Goal: Find specific page/section: Find specific page/section

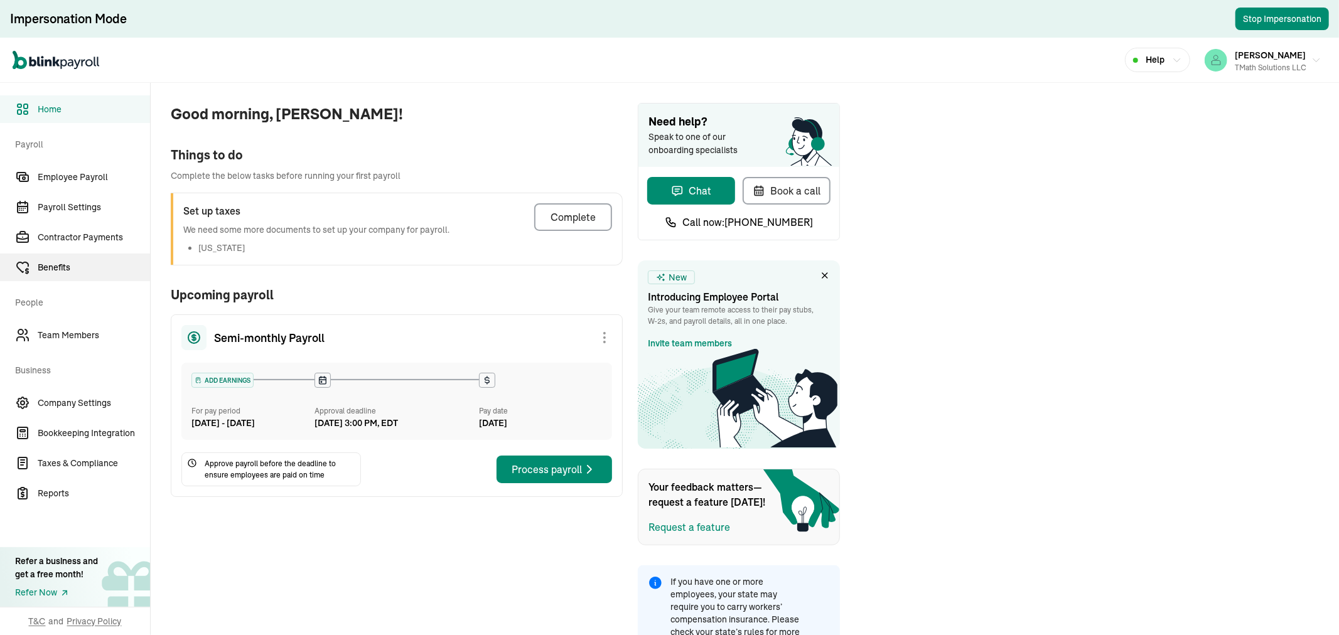
click at [73, 266] on span "Benefits" at bounding box center [94, 267] width 112 height 13
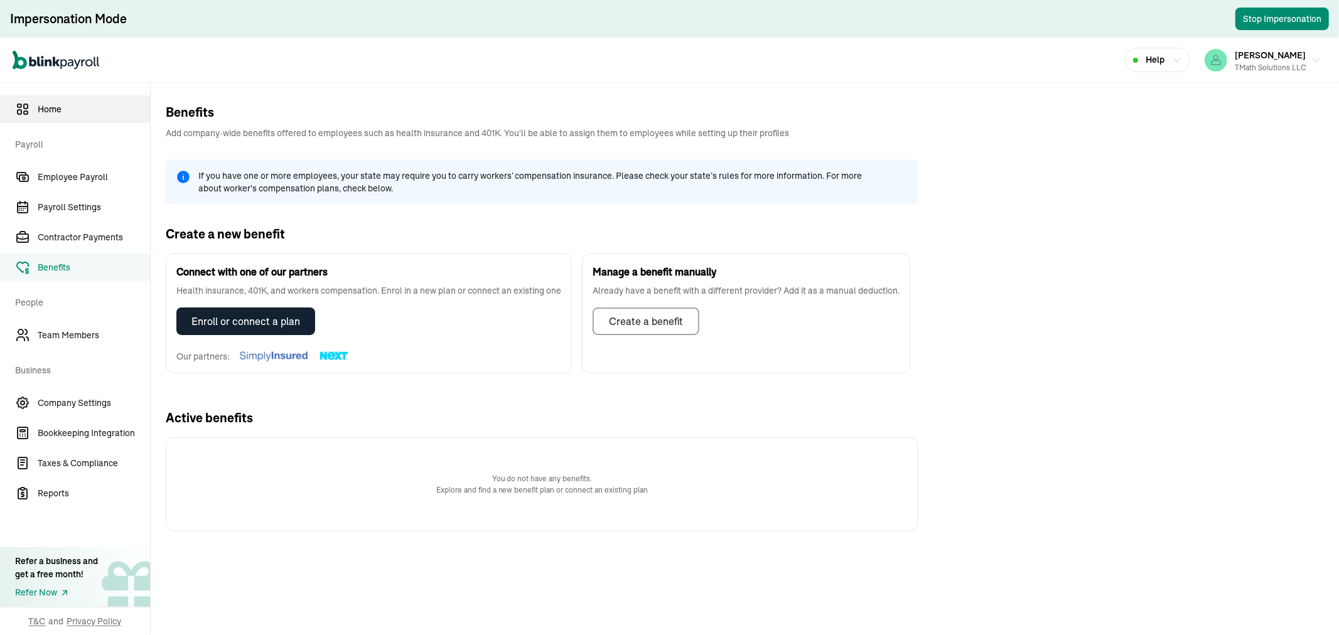
click at [71, 121] on link "Home" at bounding box center [75, 109] width 150 height 28
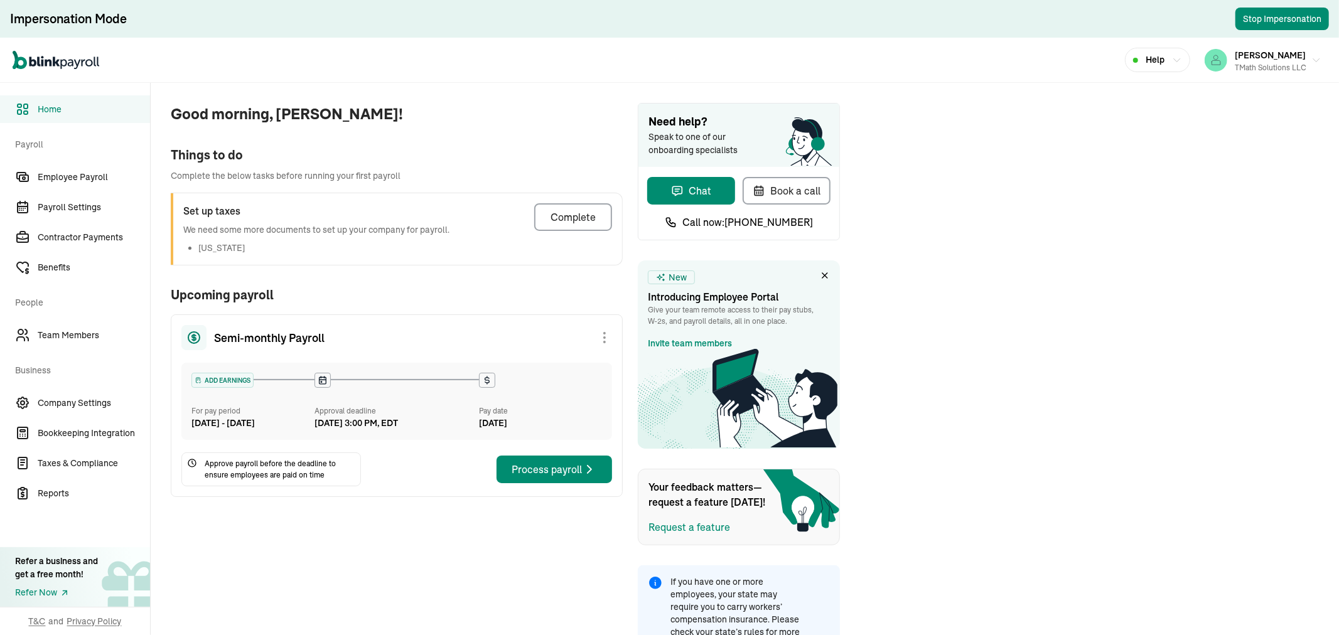
click at [540, 477] on div "Process payroll" at bounding box center [554, 469] width 85 height 15
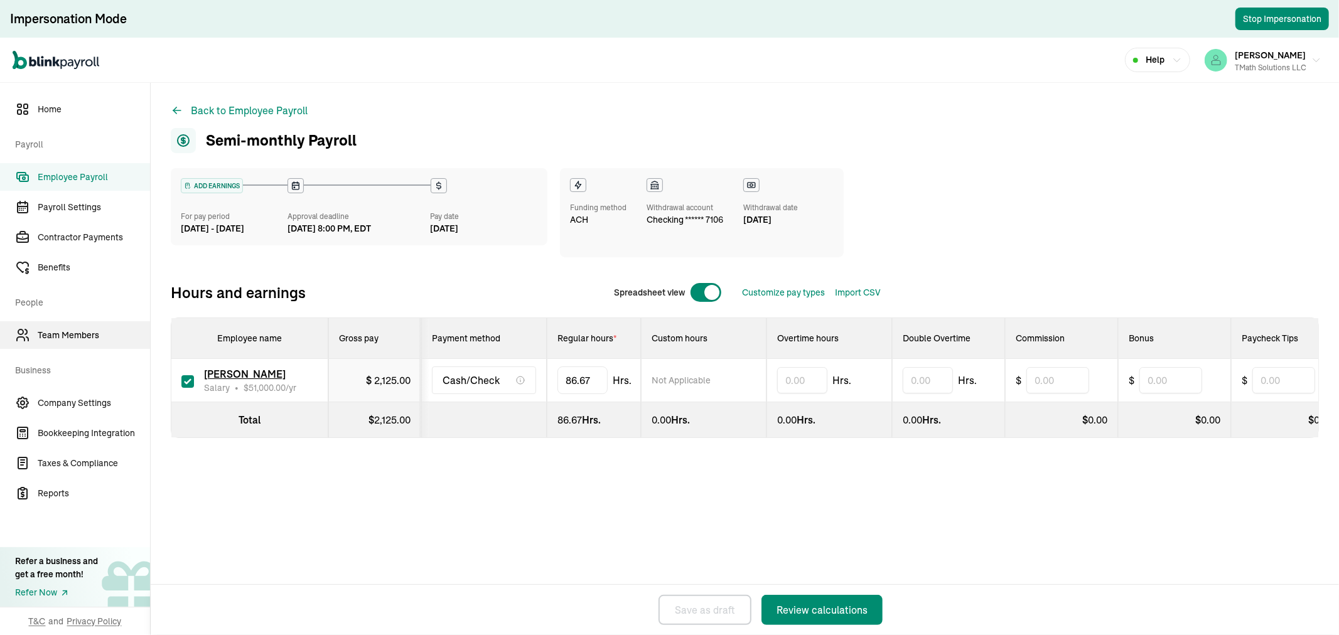
click at [76, 324] on link "Team Members" at bounding box center [75, 335] width 150 height 28
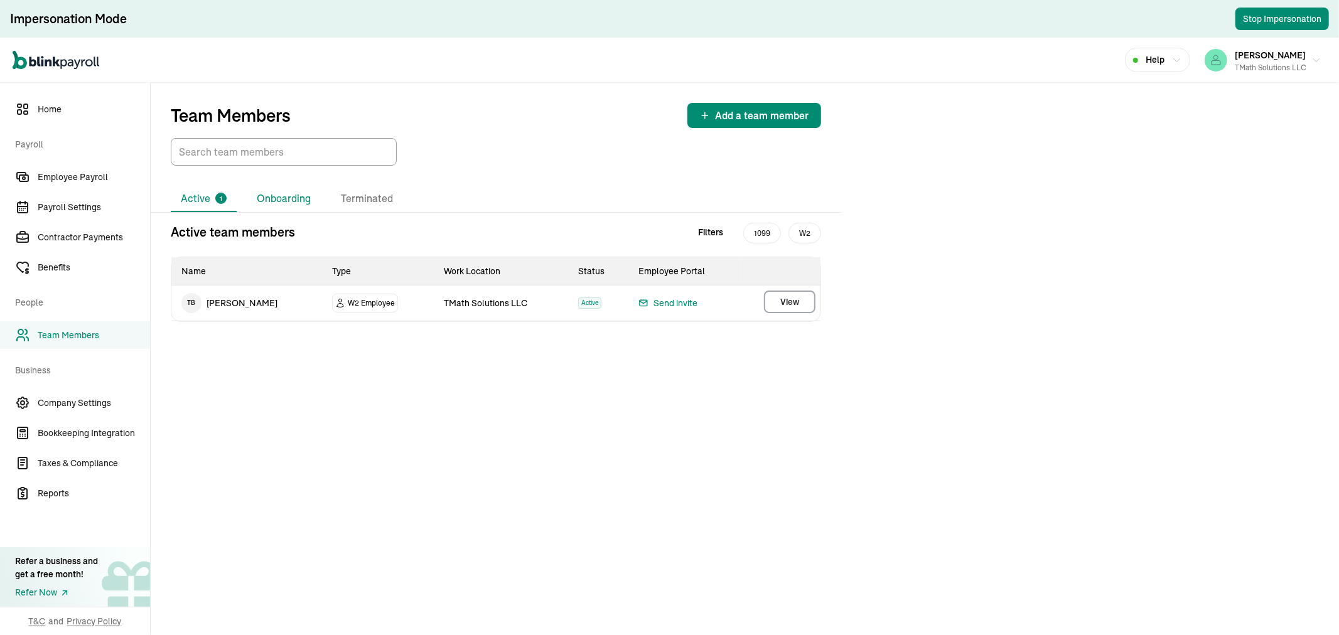
click at [259, 192] on li "Onboarding" at bounding box center [284, 199] width 74 height 26
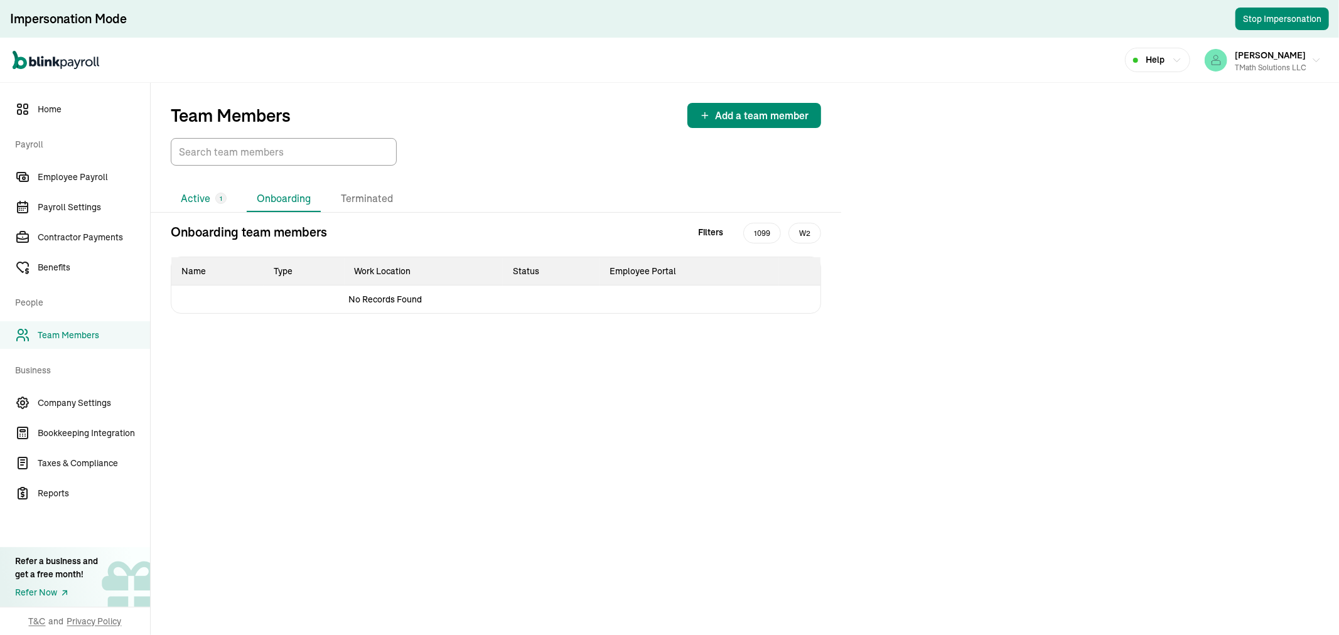
click at [211, 191] on li "Active 1" at bounding box center [204, 199] width 66 height 26
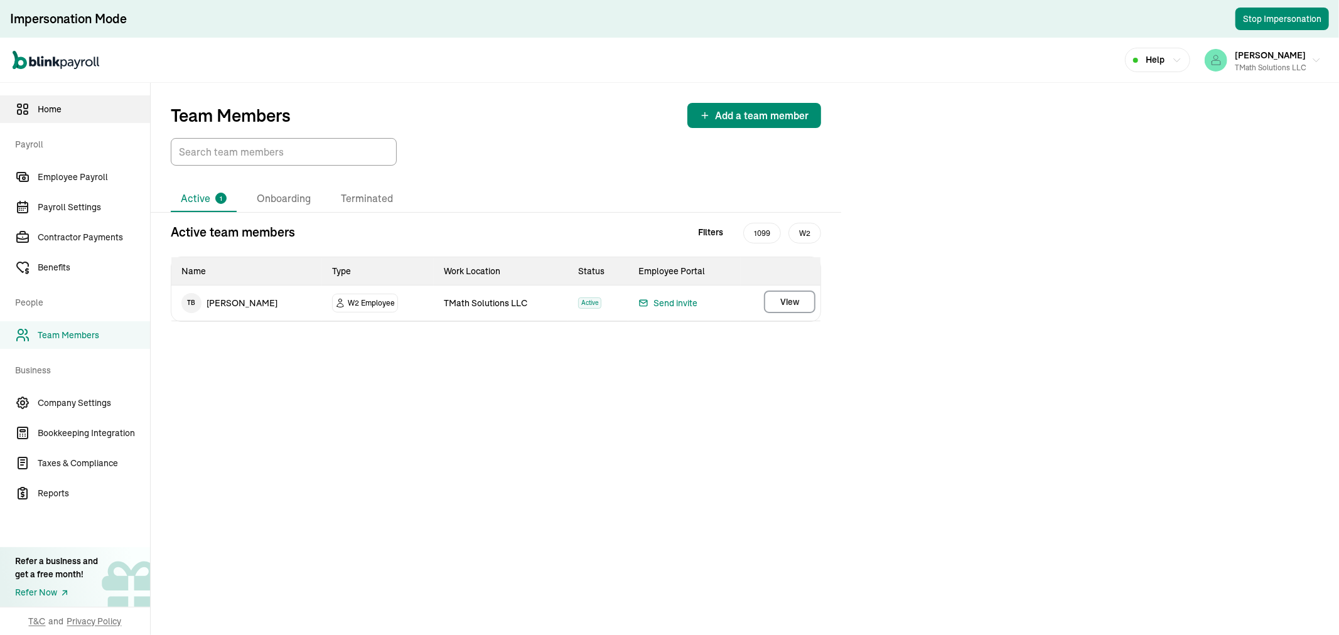
click at [57, 121] on link "Home" at bounding box center [75, 109] width 150 height 28
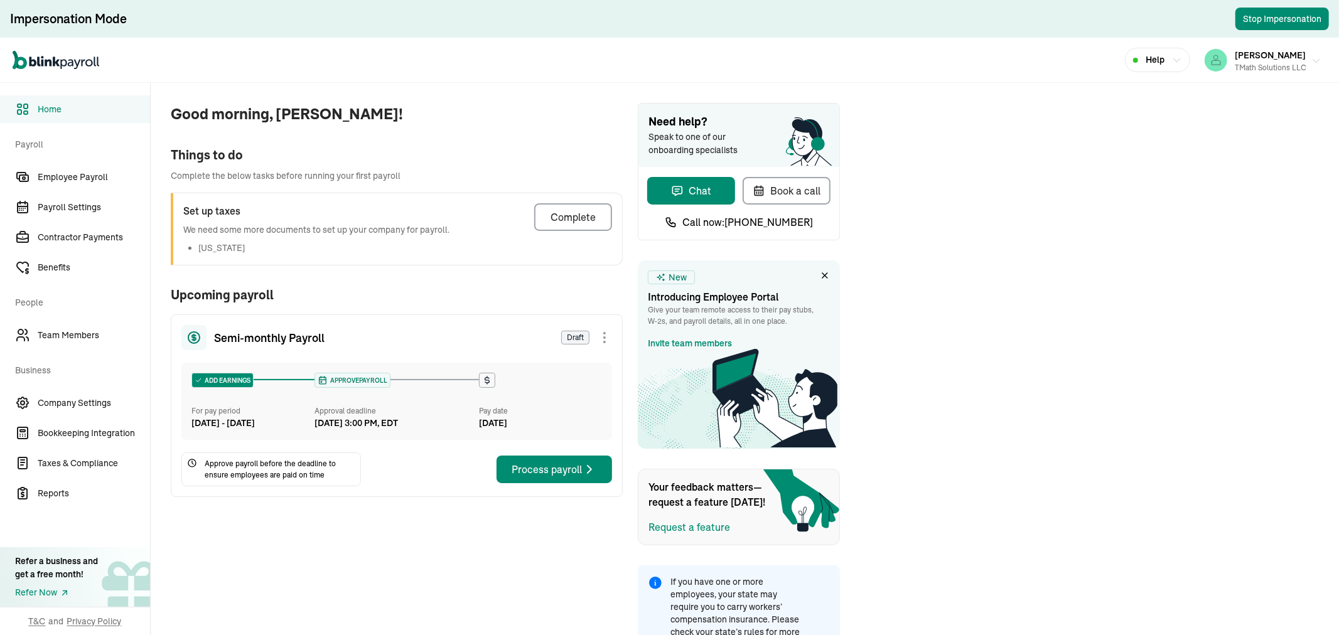
click at [1269, 47] on div "Tabitha Mathis TMath Solutions LLC" at bounding box center [1271, 60] width 72 height 26
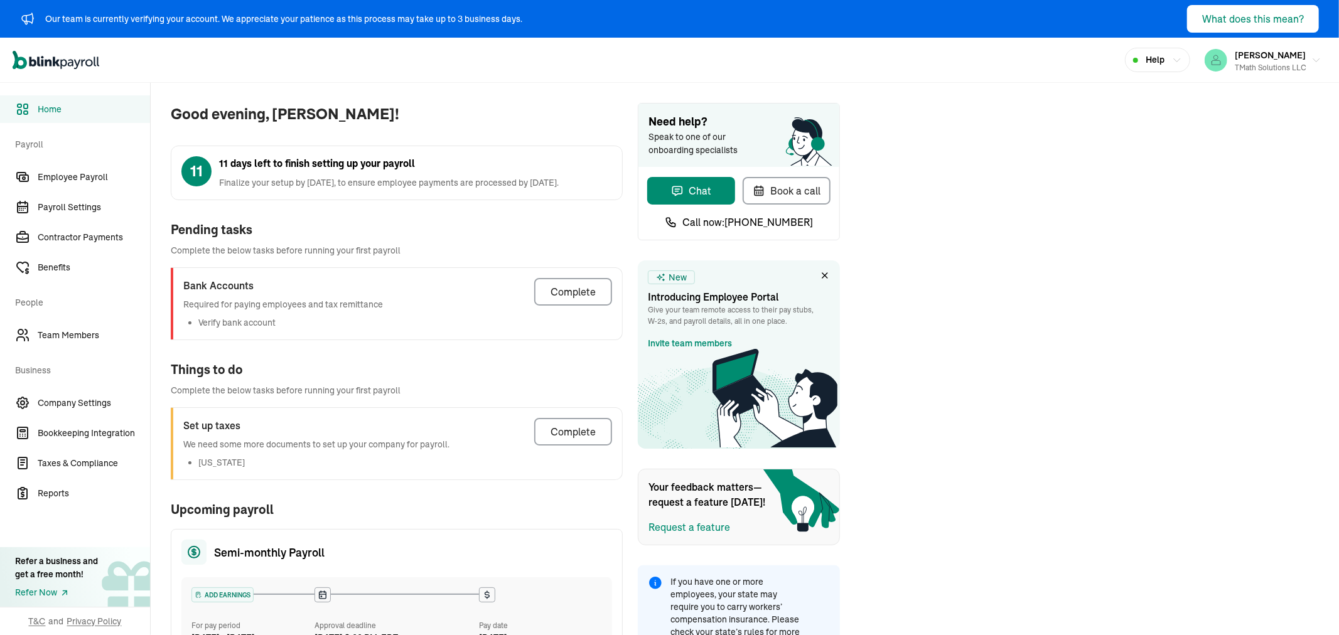
scroll to position [40, 0]
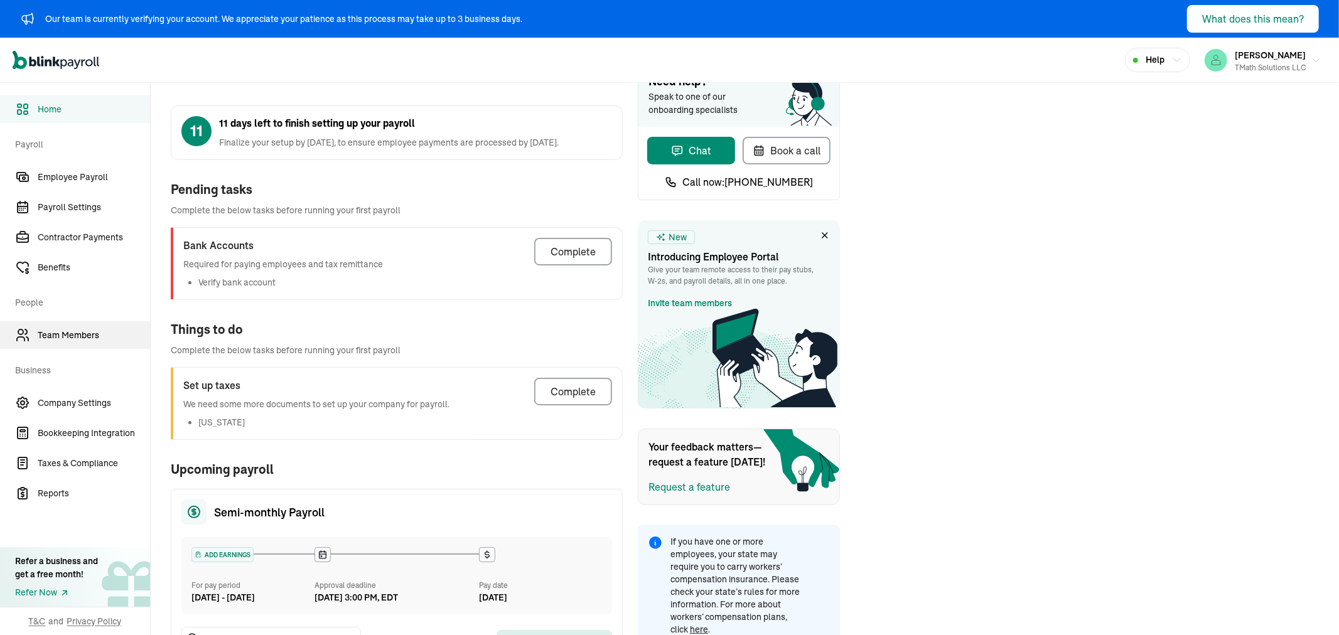
click at [65, 342] on link "Team Members" at bounding box center [75, 335] width 150 height 28
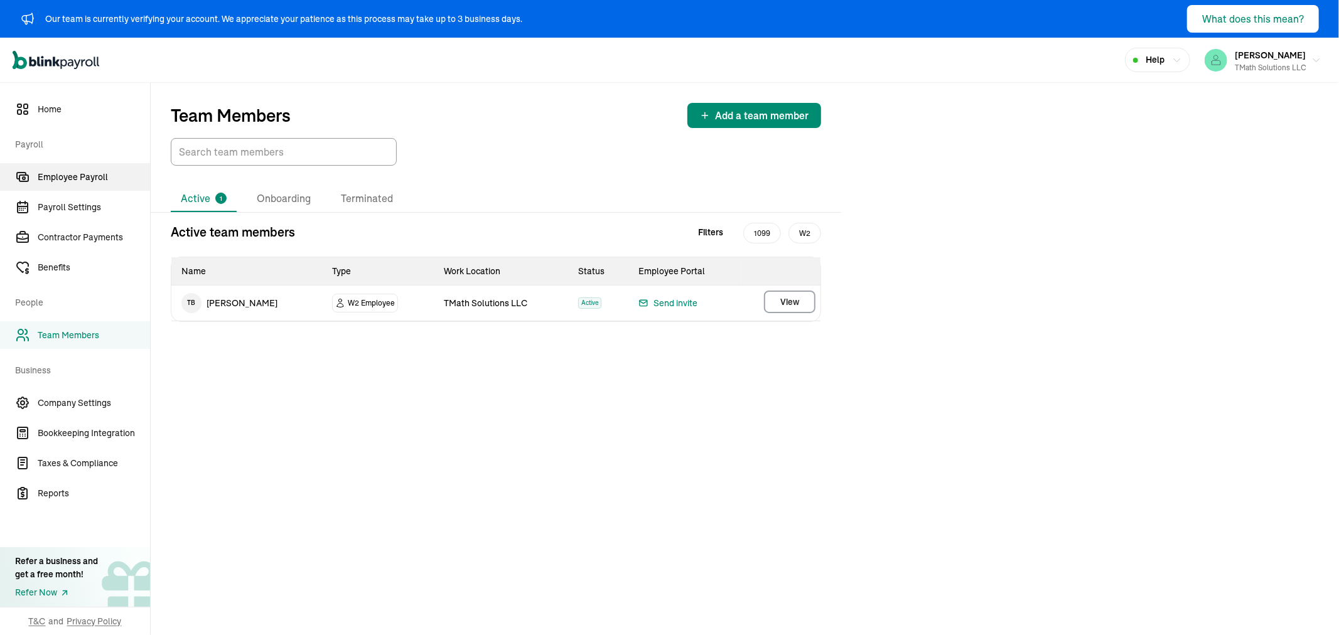
click at [58, 171] on span "Employee Payroll" at bounding box center [94, 177] width 112 height 13
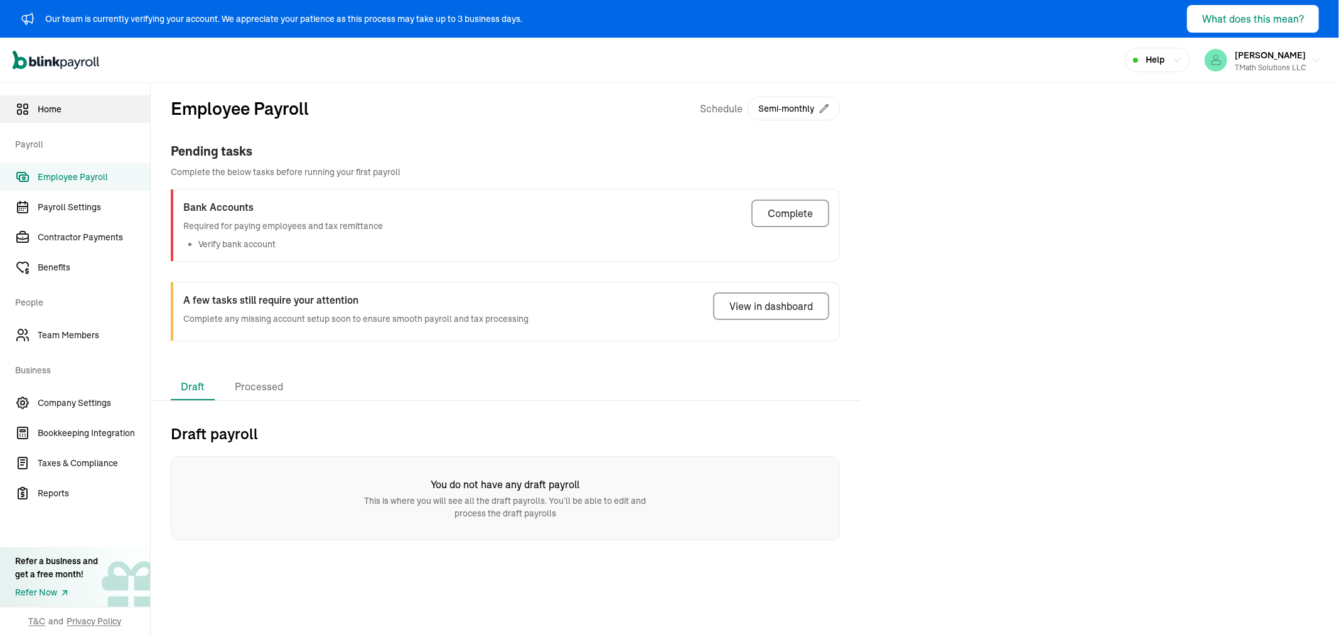
click at [54, 109] on span "Home" at bounding box center [94, 109] width 112 height 13
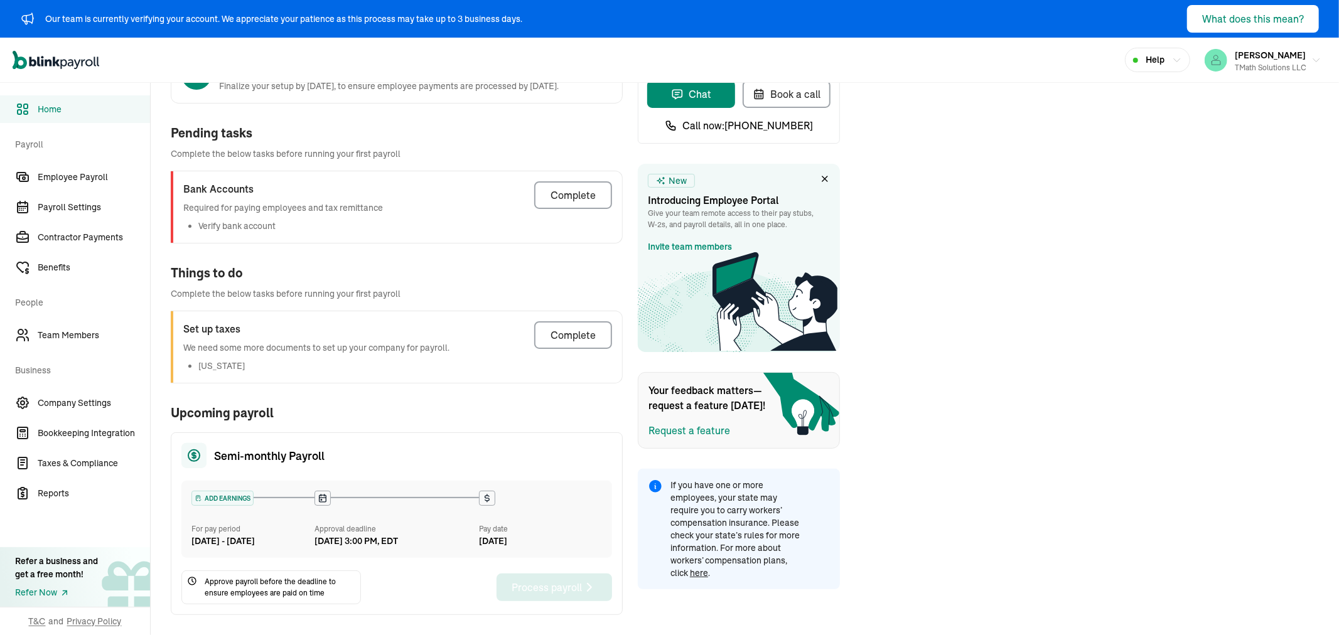
scroll to position [110, 0]
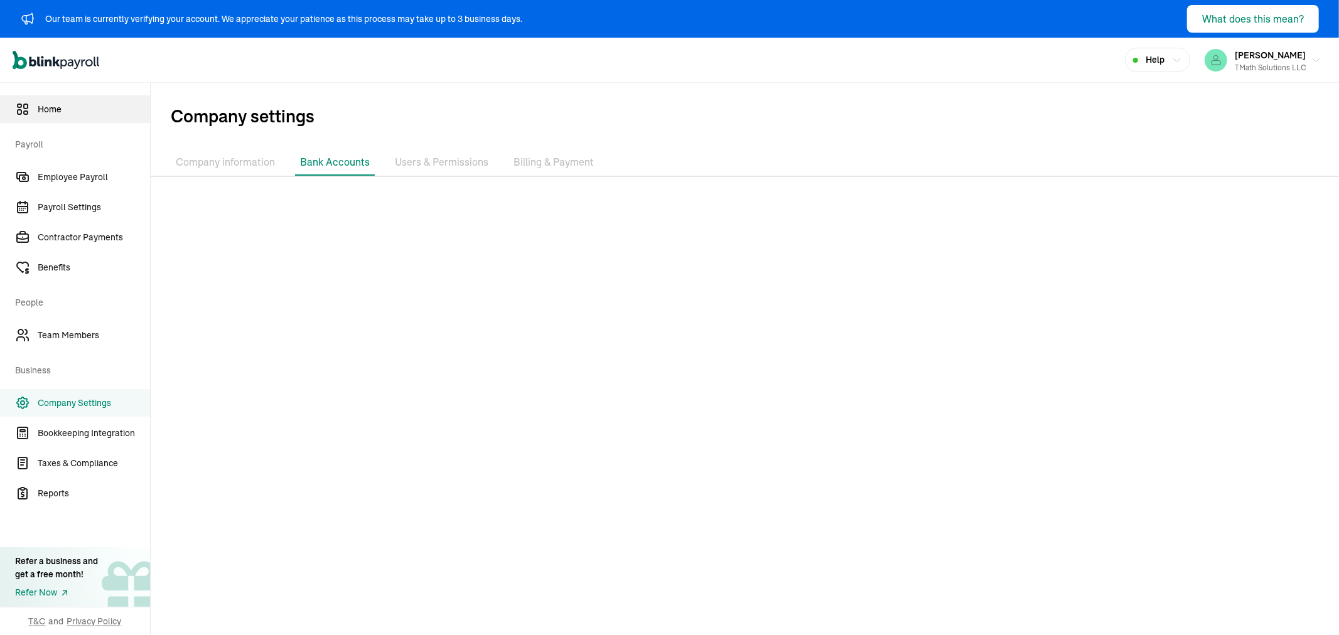
click at [41, 111] on span "Home" at bounding box center [94, 109] width 112 height 13
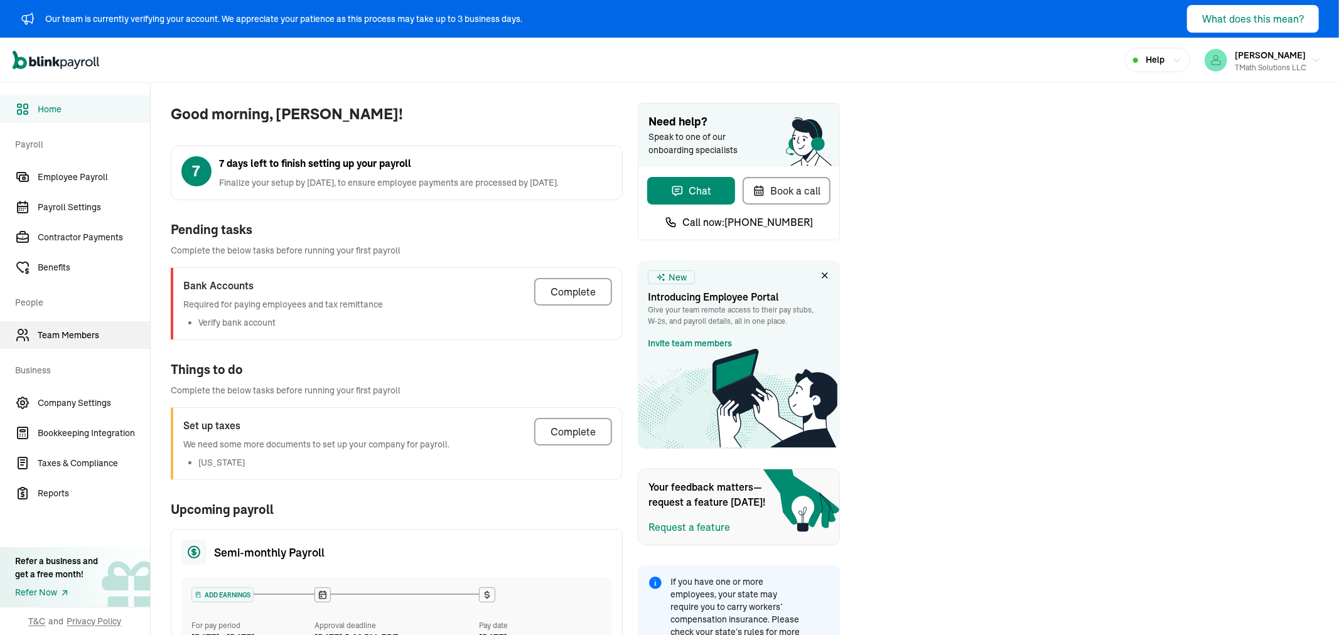
click at [40, 341] on span "Team Members" at bounding box center [94, 335] width 112 height 13
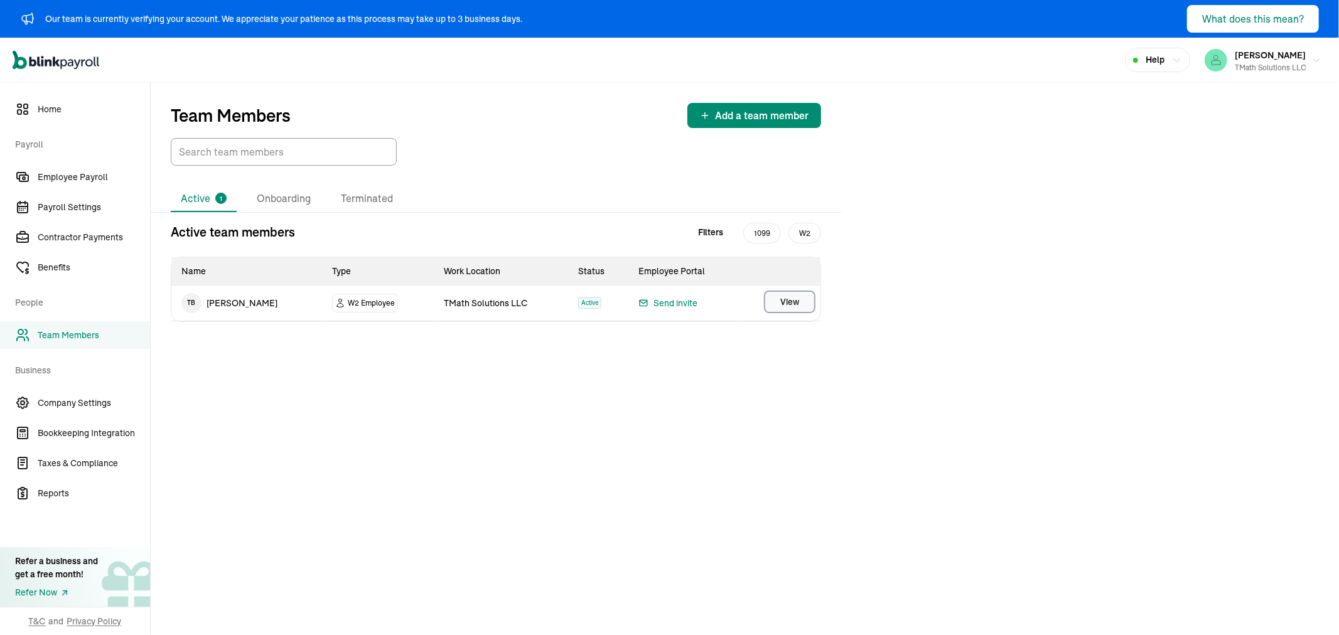
click at [801, 302] on button "View" at bounding box center [789, 302] width 51 height 23
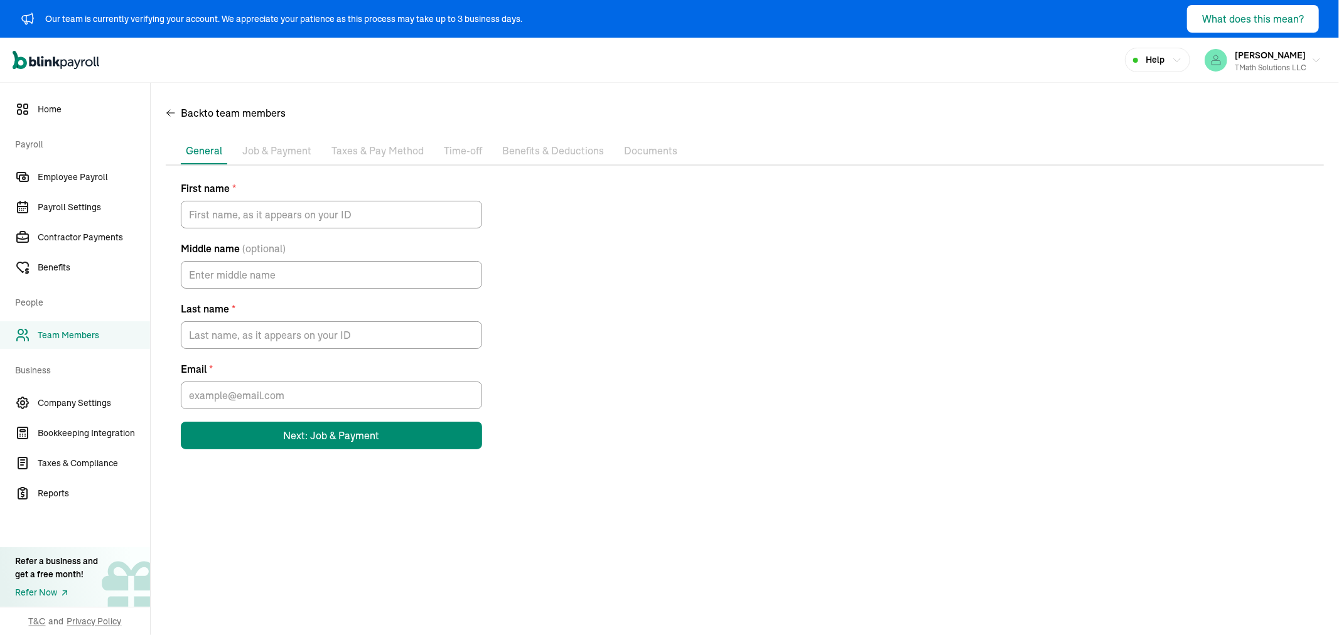
click at [278, 139] on li "Job & Payment" at bounding box center [276, 151] width 79 height 26
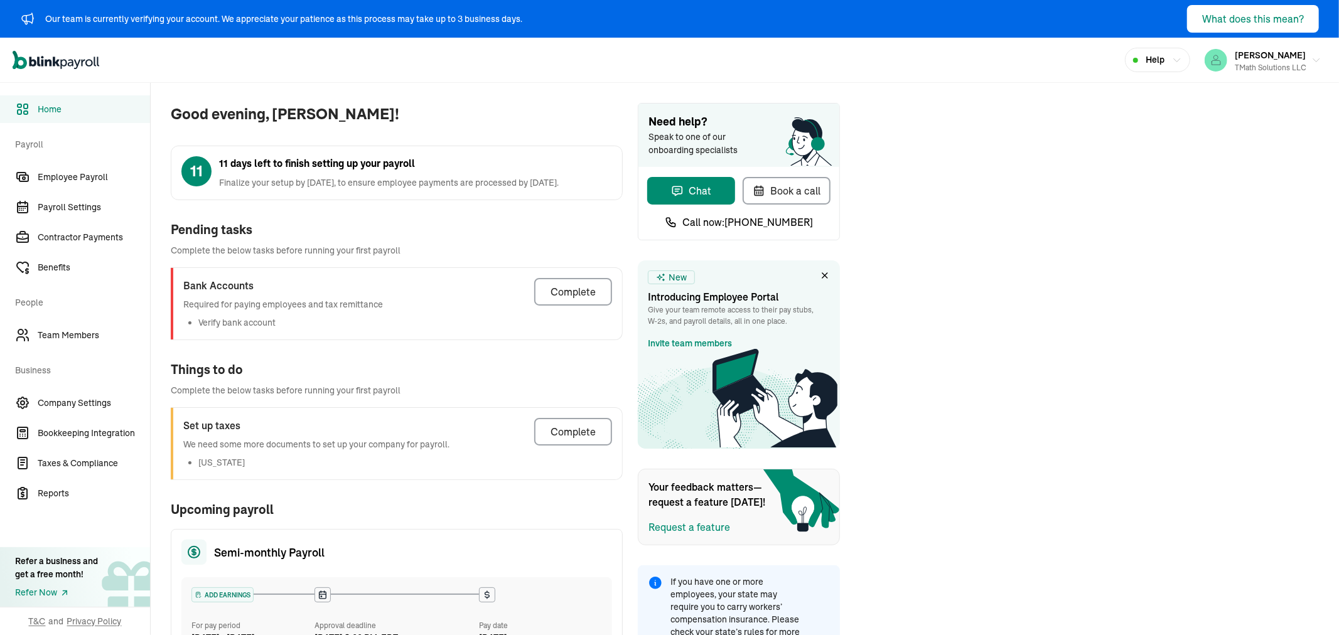
scroll to position [40, 0]
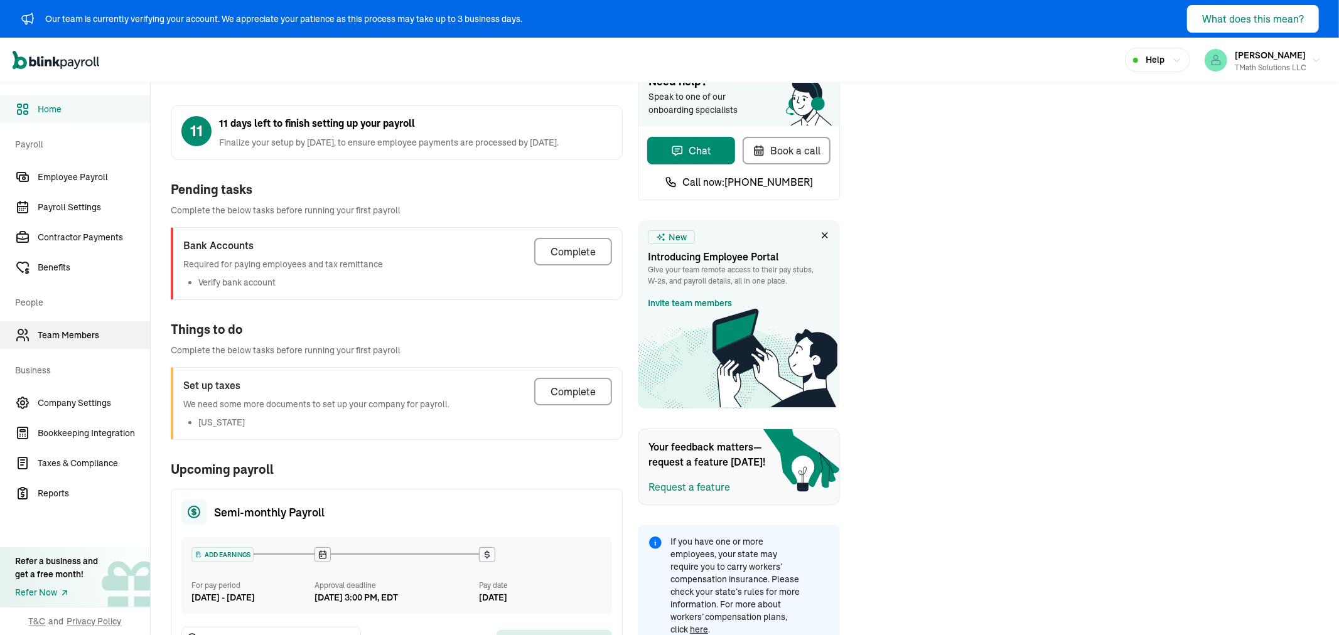
click at [65, 342] on link "Team Members" at bounding box center [75, 335] width 150 height 28
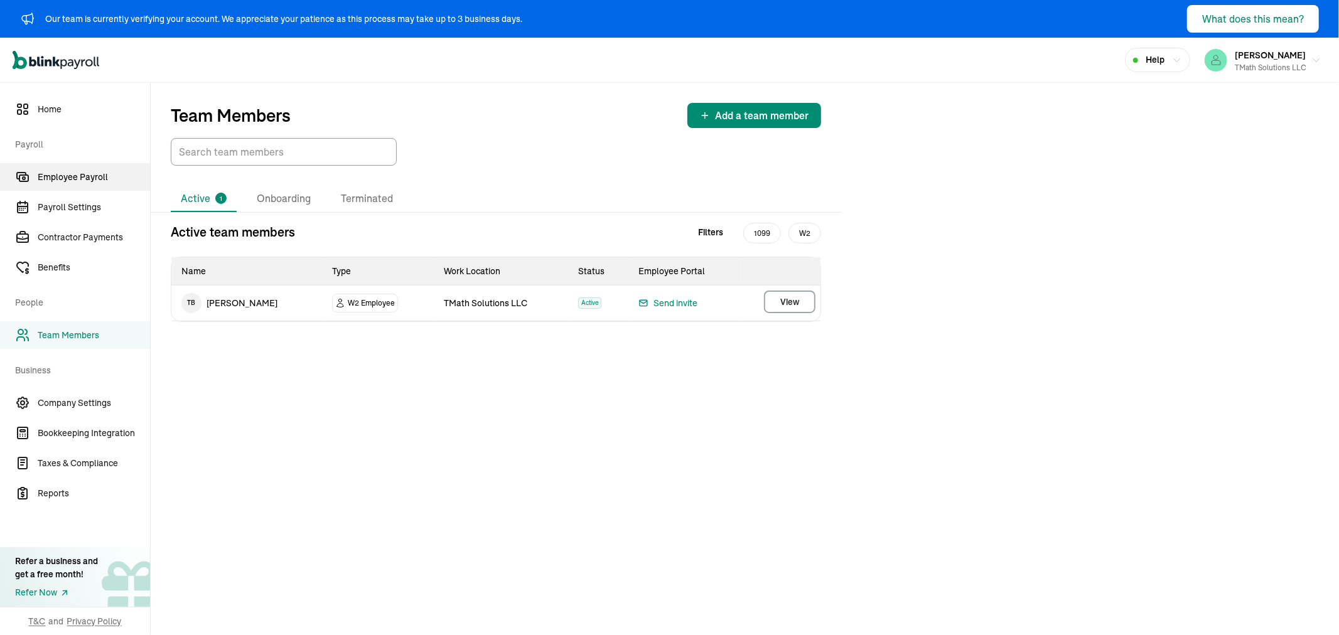
click at [58, 171] on span "Employee Payroll" at bounding box center [94, 177] width 112 height 13
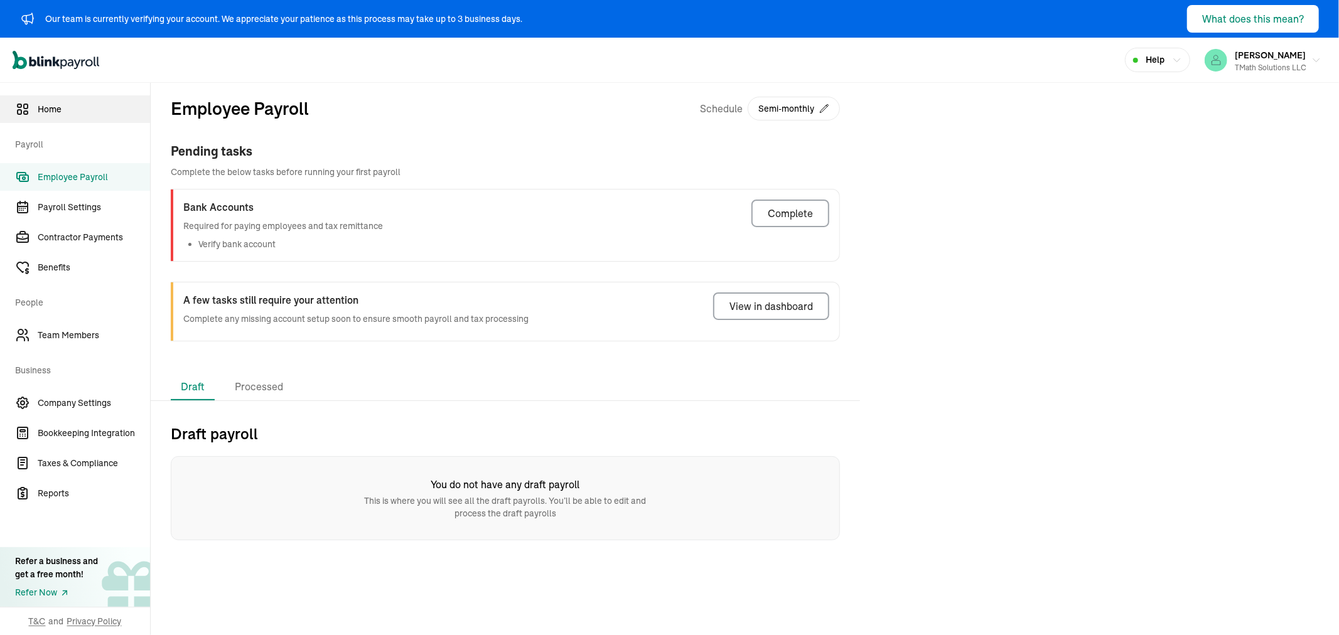
click at [54, 109] on span "Home" at bounding box center [94, 109] width 112 height 13
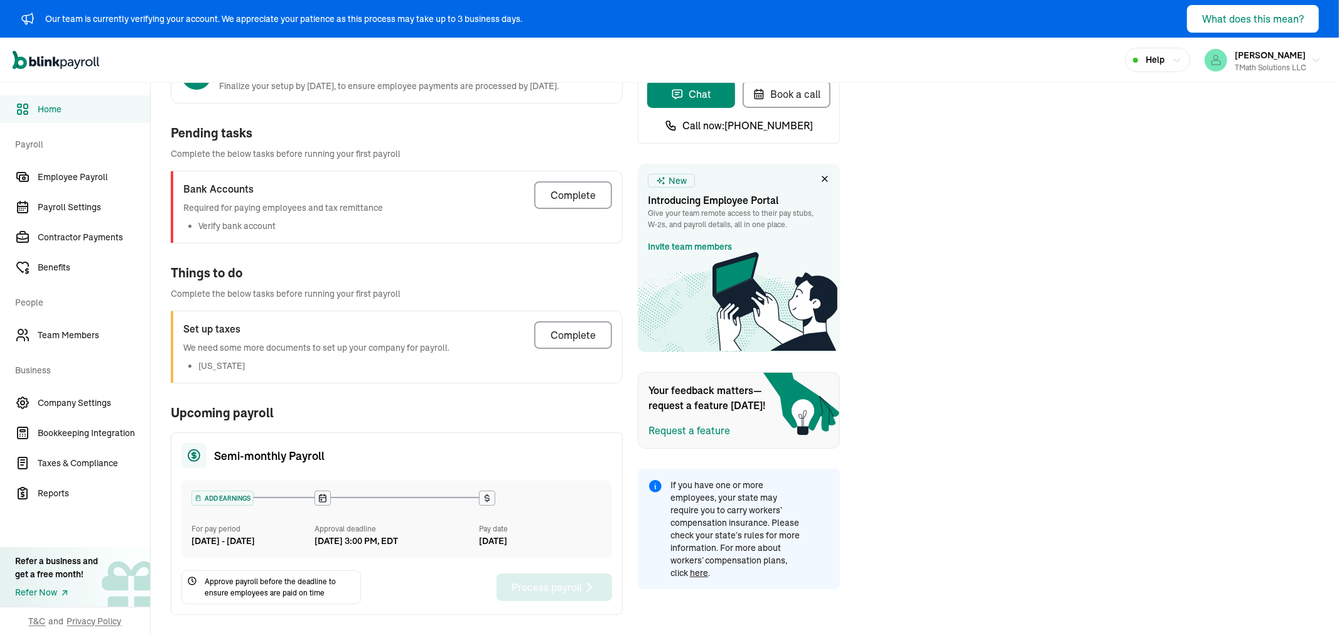
scroll to position [110, 0]
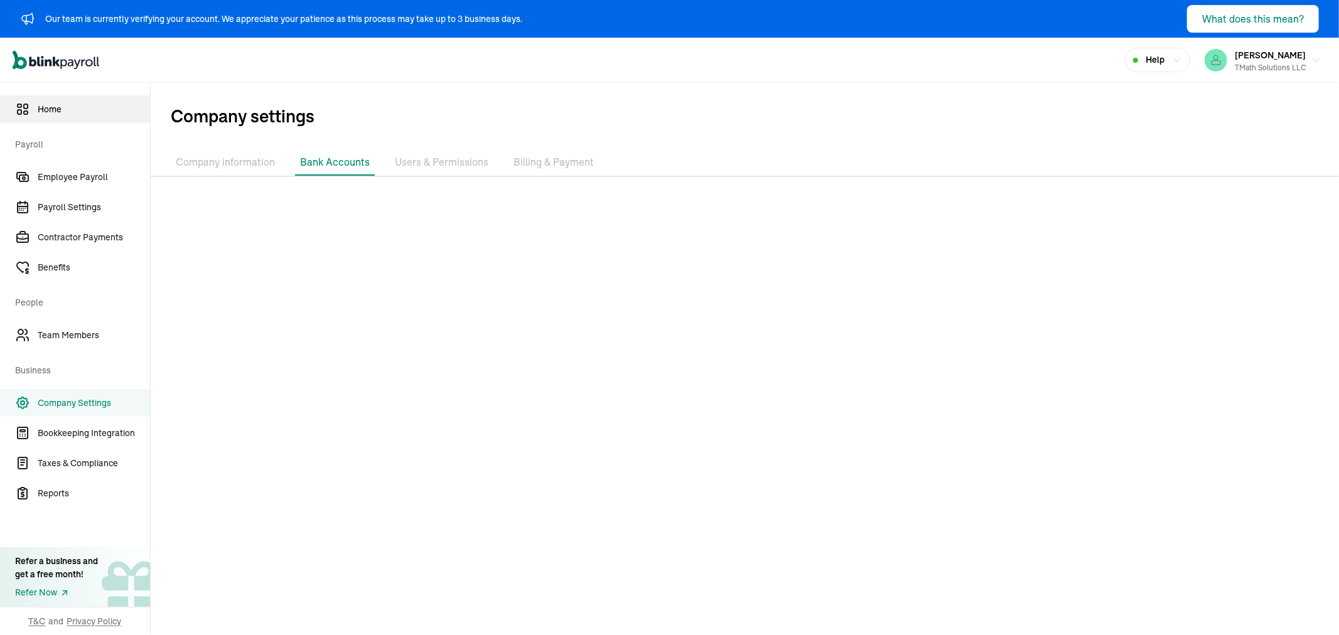
click at [41, 111] on span "Home" at bounding box center [94, 109] width 112 height 13
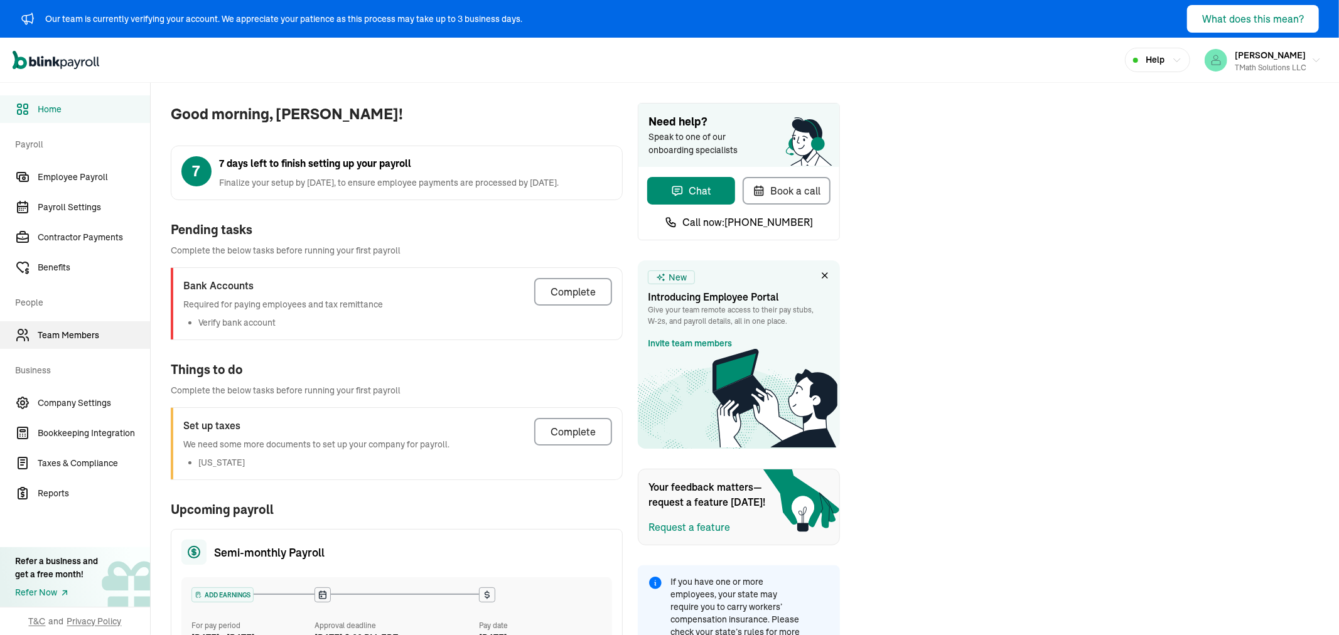
click at [40, 341] on span "Team Members" at bounding box center [94, 335] width 112 height 13
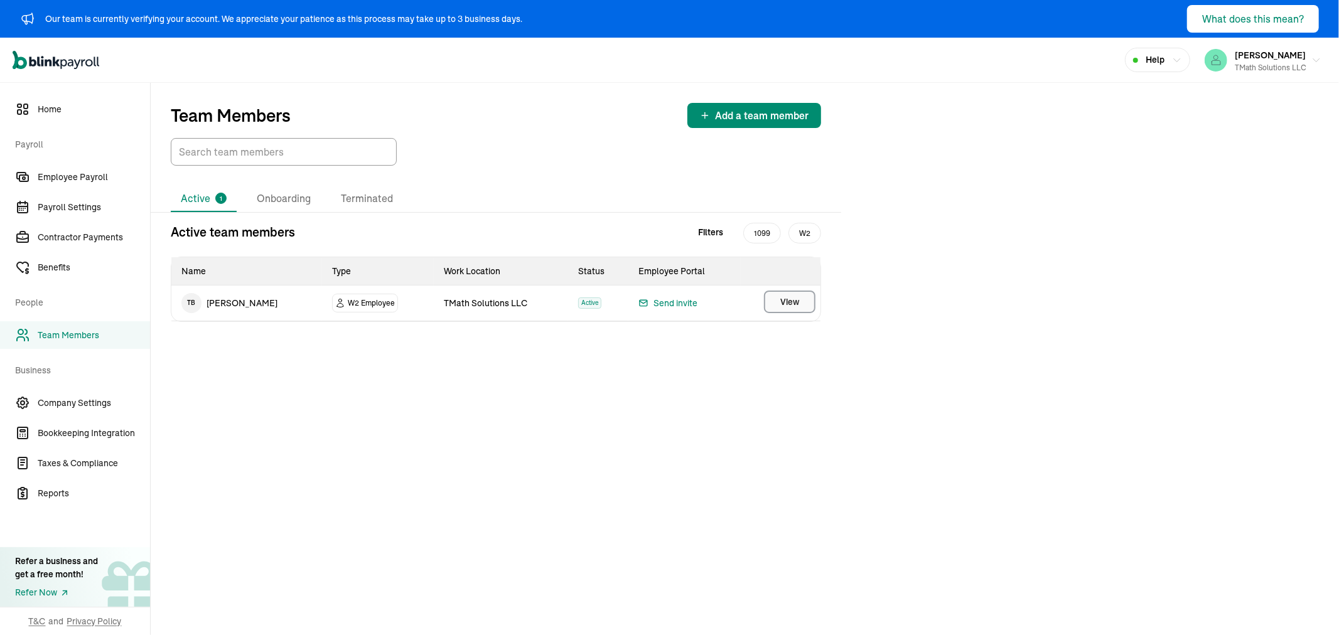
click at [801, 302] on button "View" at bounding box center [789, 302] width 51 height 23
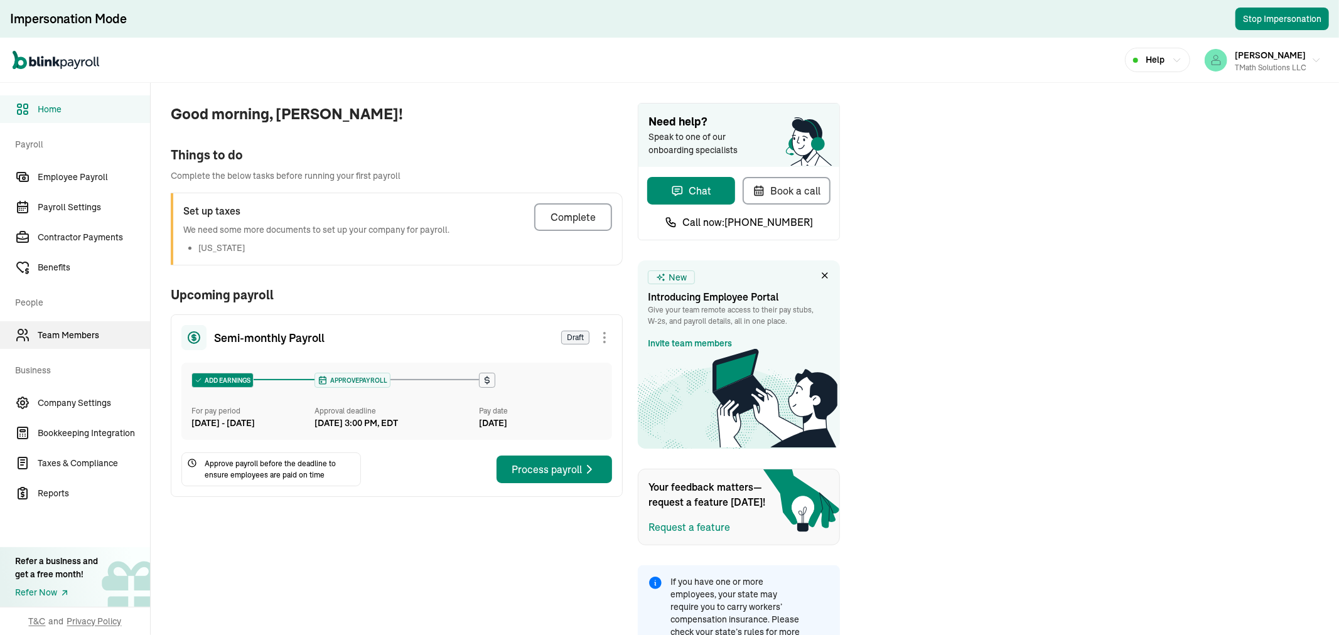
click at [67, 333] on span "Team Members" at bounding box center [94, 335] width 112 height 13
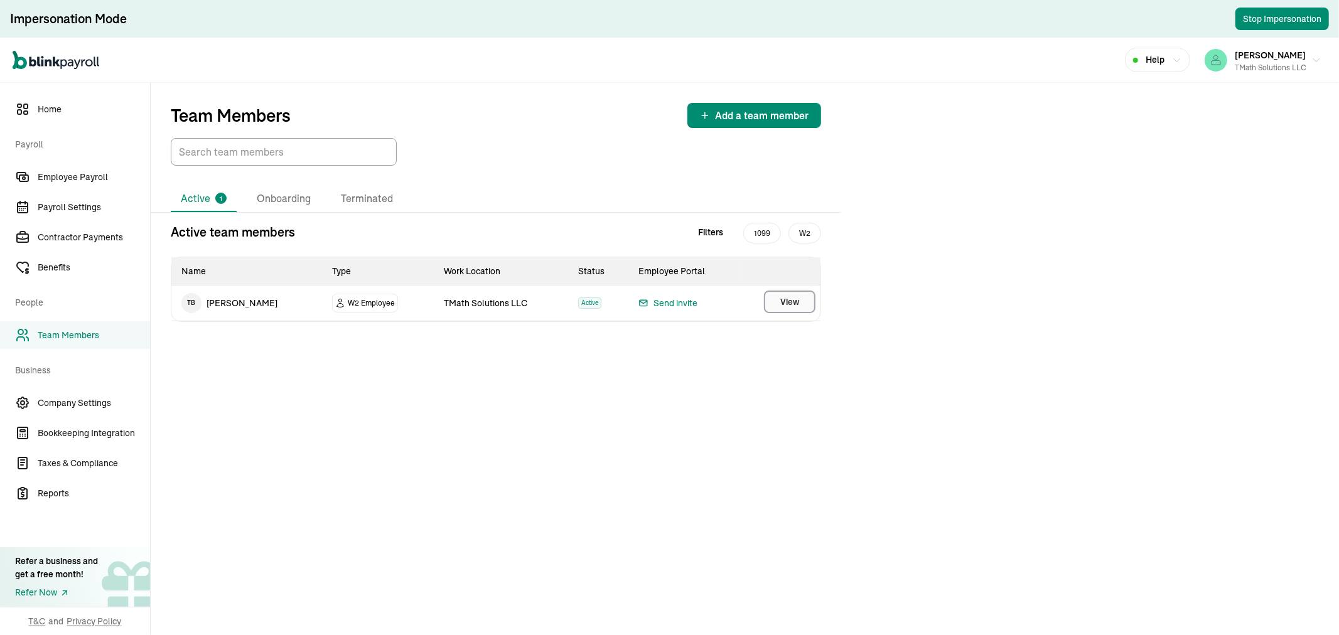
click at [775, 293] on button "View" at bounding box center [789, 302] width 51 height 23
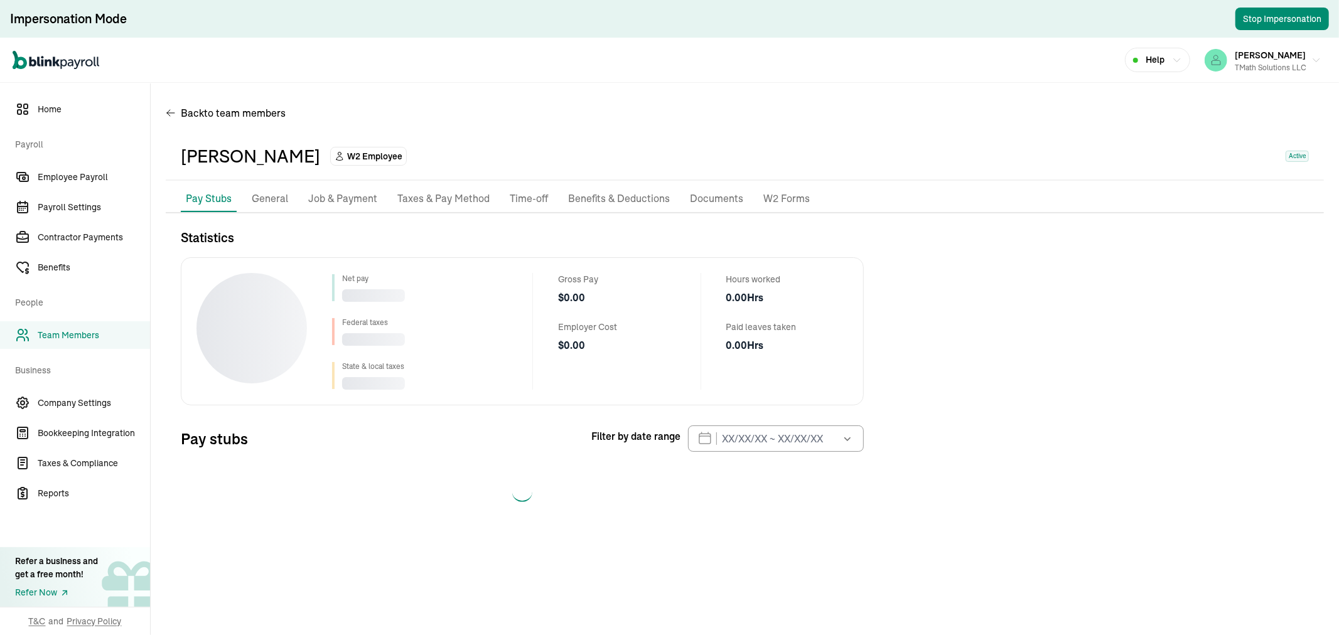
select select "2025"
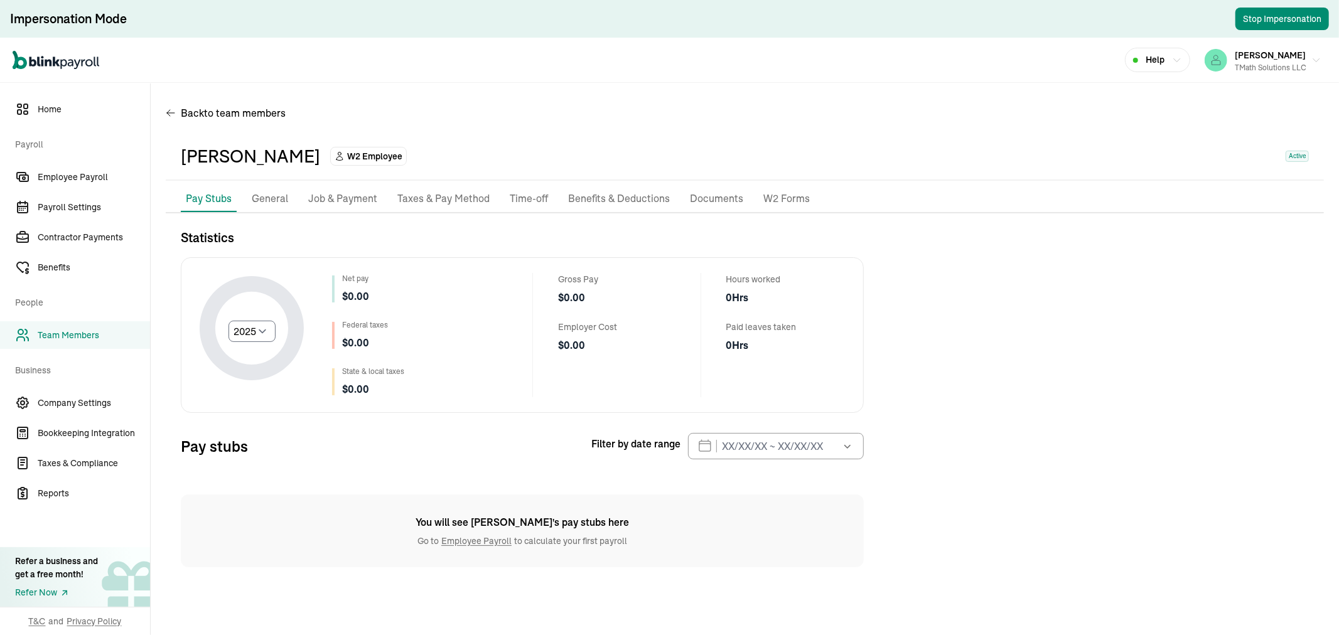
click at [278, 197] on p "General" at bounding box center [270, 199] width 36 height 16
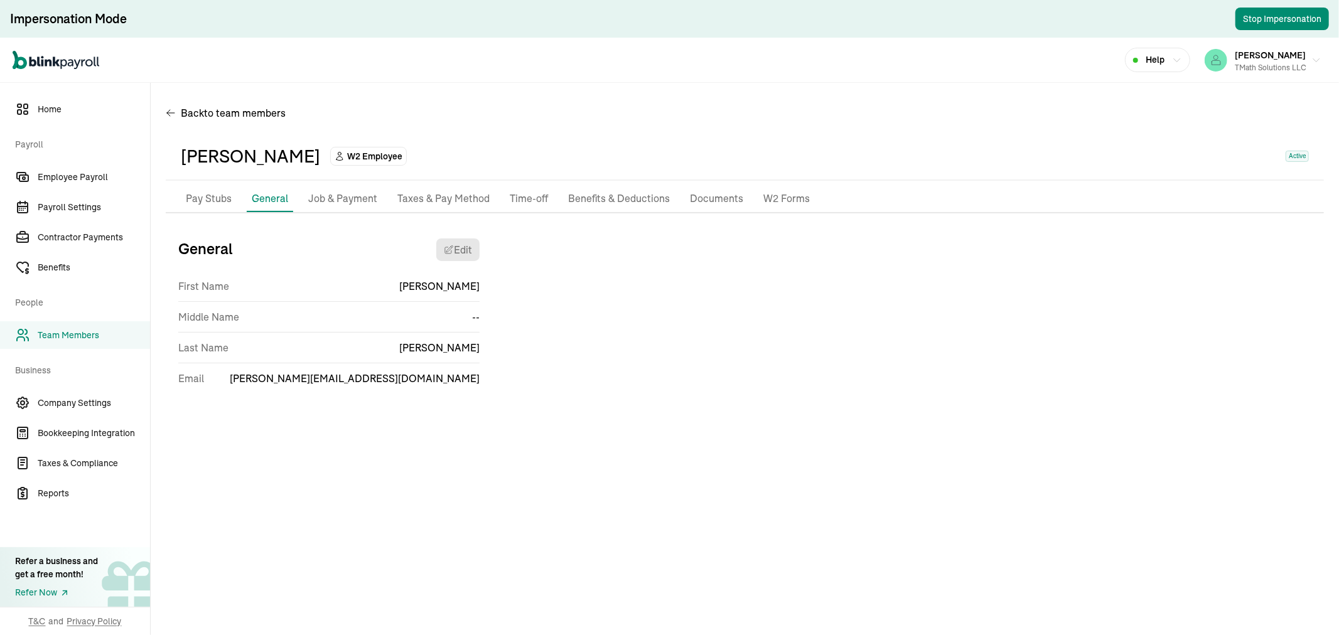
click at [329, 197] on p "Job & Payment" at bounding box center [342, 199] width 69 height 16
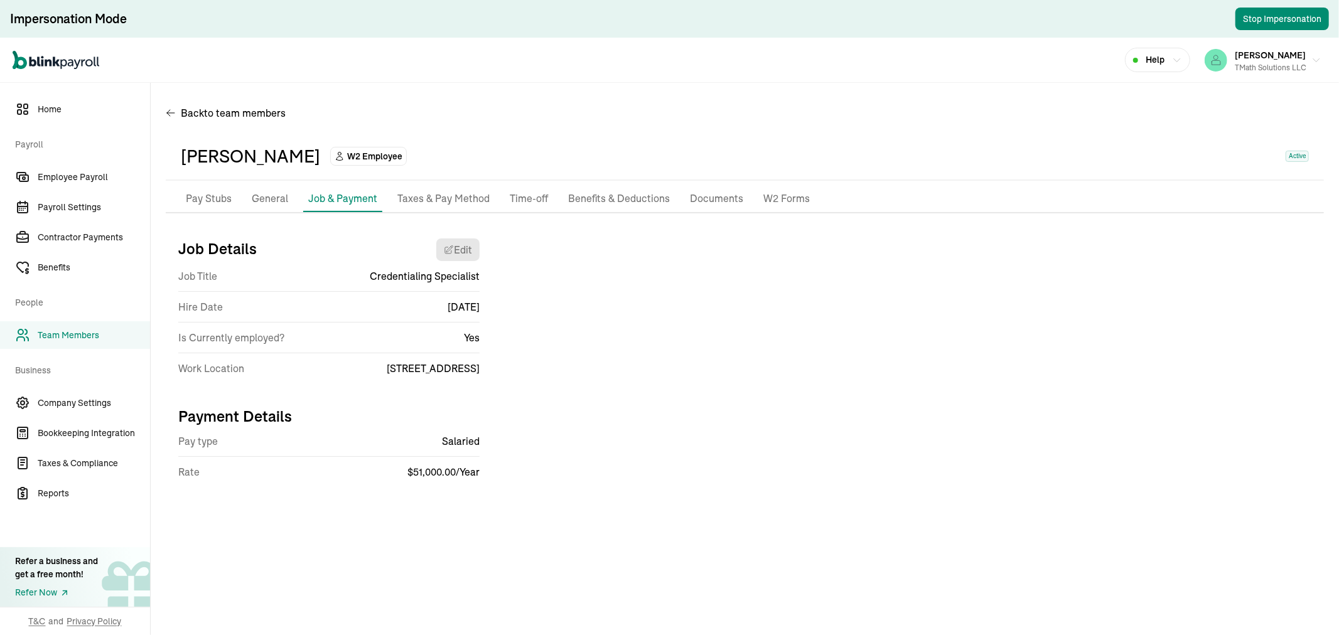
click at [206, 192] on p "Pay Stubs" at bounding box center [209, 199] width 46 height 16
select select "2025"
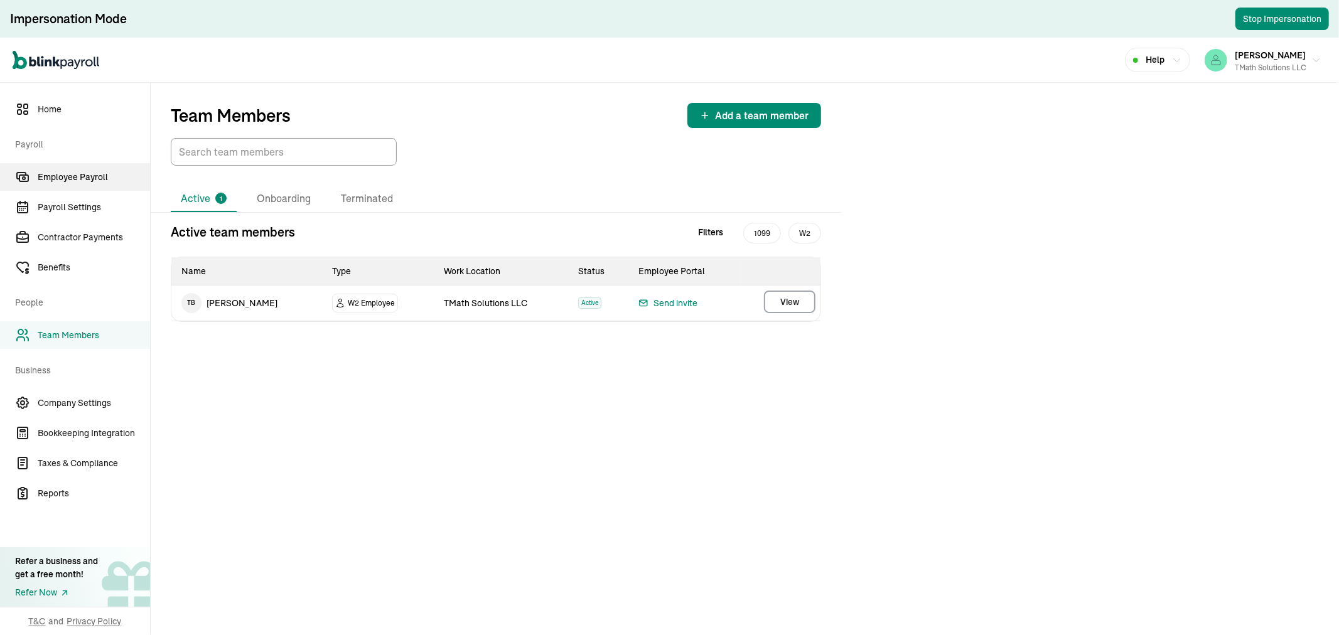
click at [70, 174] on span "Employee Payroll" at bounding box center [94, 177] width 112 height 13
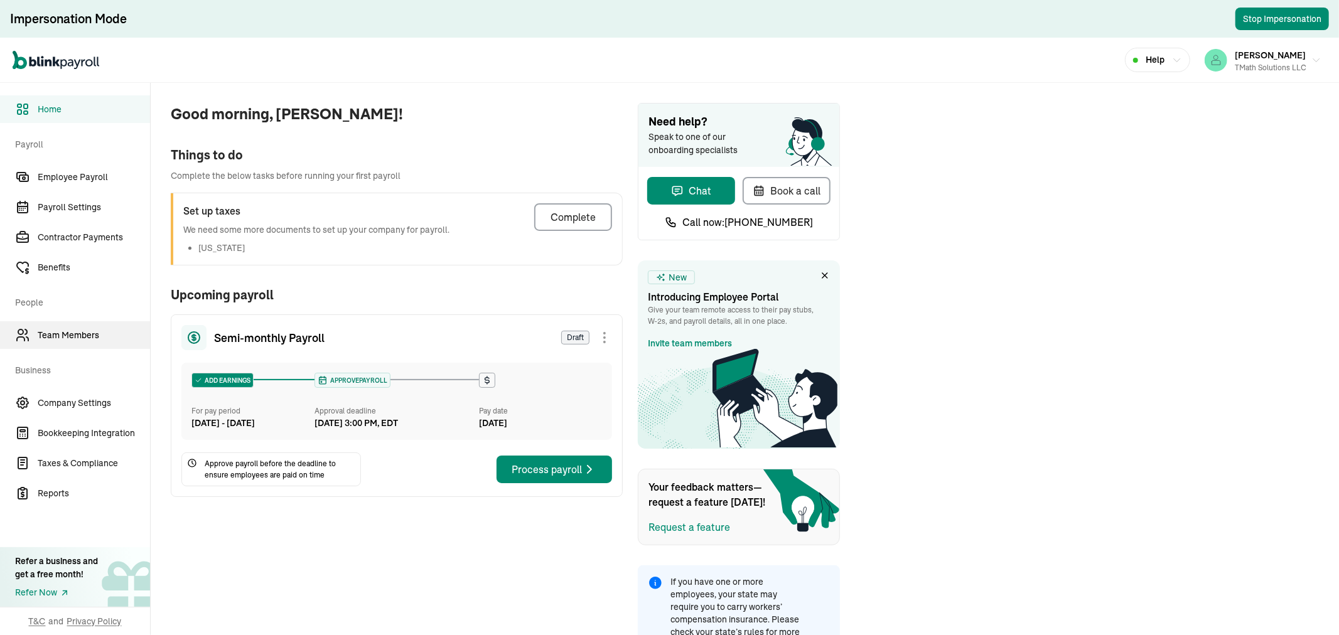
click at [67, 333] on span "Team Members" at bounding box center [94, 335] width 112 height 13
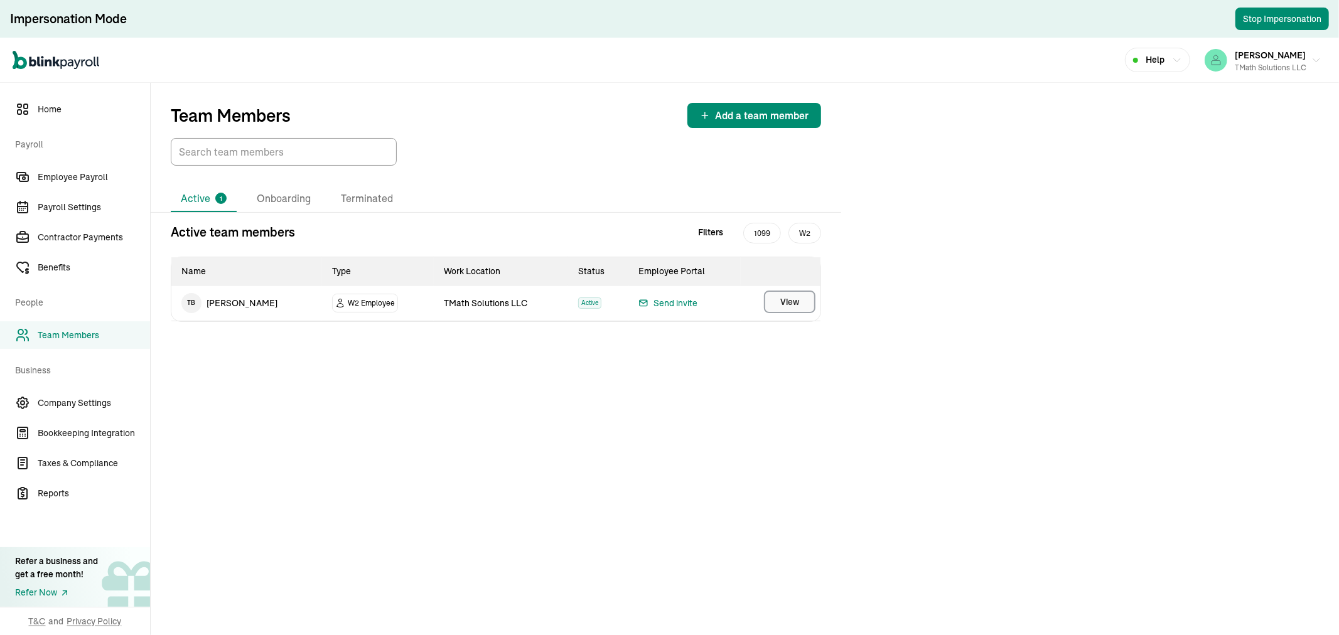
click at [775, 293] on button "View" at bounding box center [789, 302] width 51 height 23
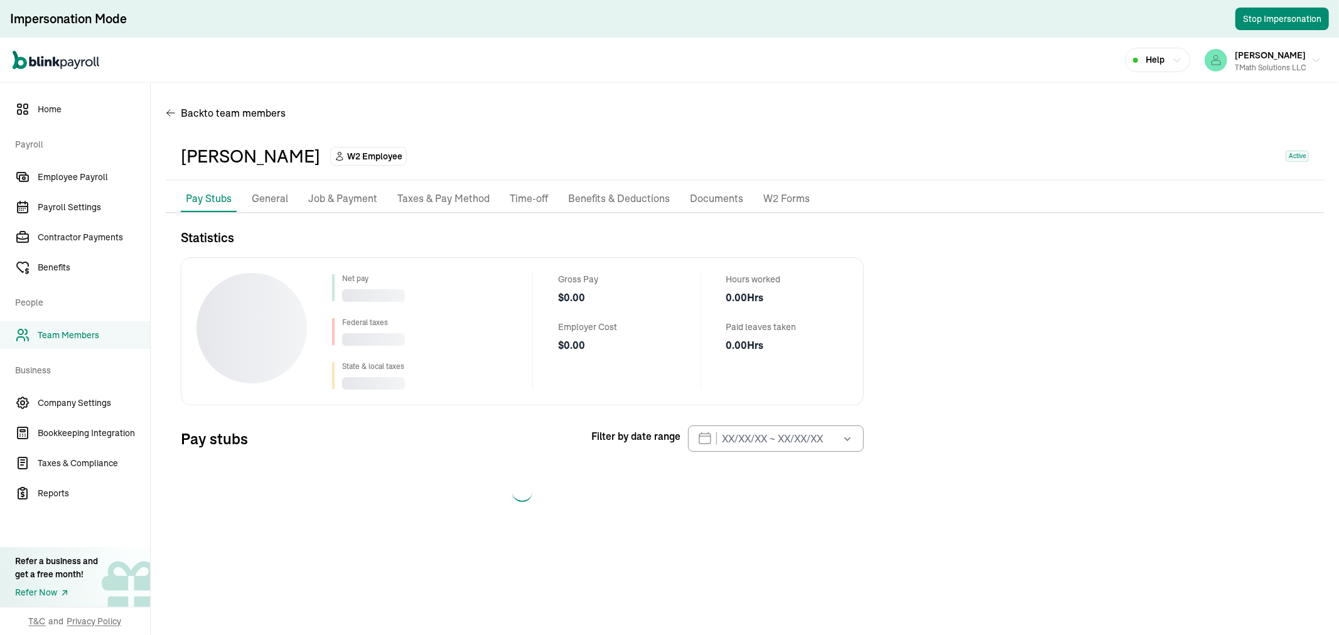
select select "2025"
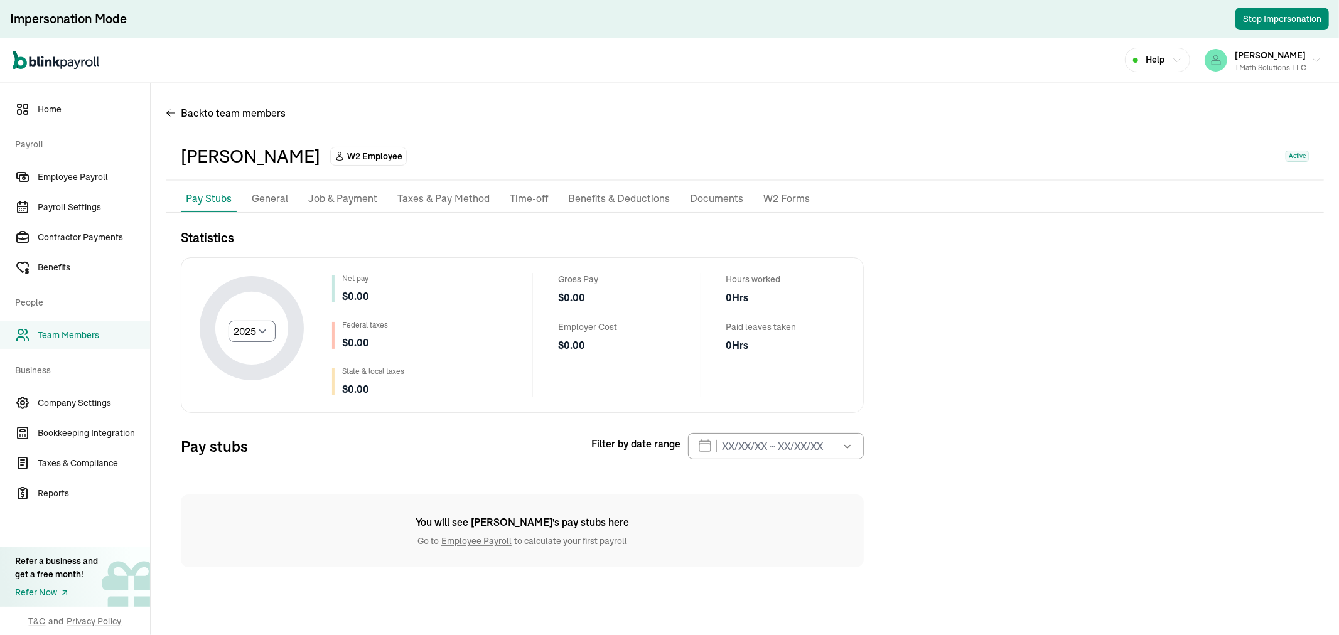
click at [278, 197] on p "General" at bounding box center [270, 199] width 36 height 16
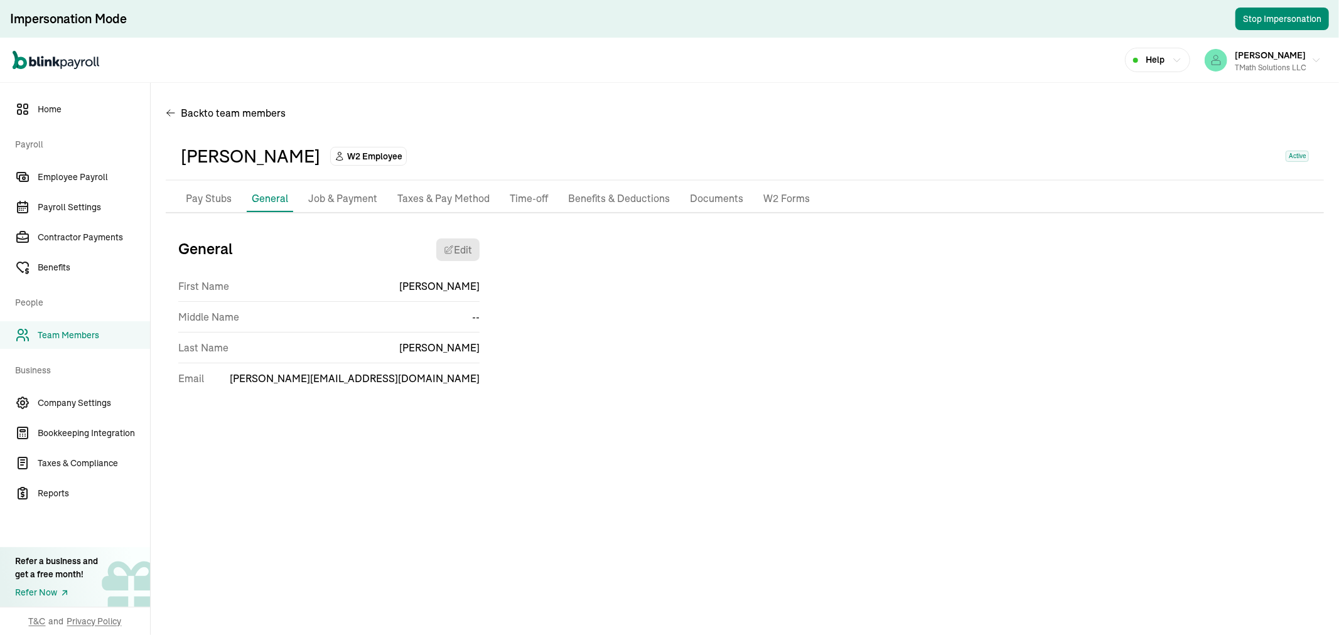
click at [329, 197] on p "Job & Payment" at bounding box center [342, 199] width 69 height 16
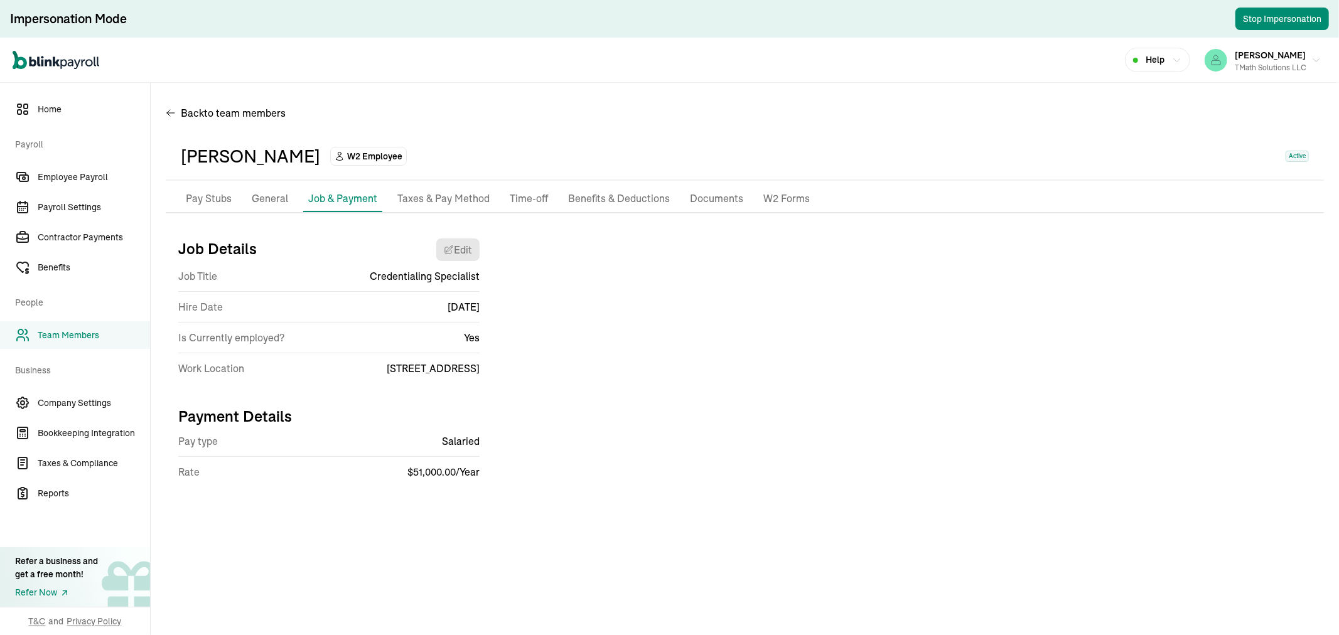
click at [206, 192] on p "Pay Stubs" at bounding box center [209, 199] width 46 height 16
select select "2025"
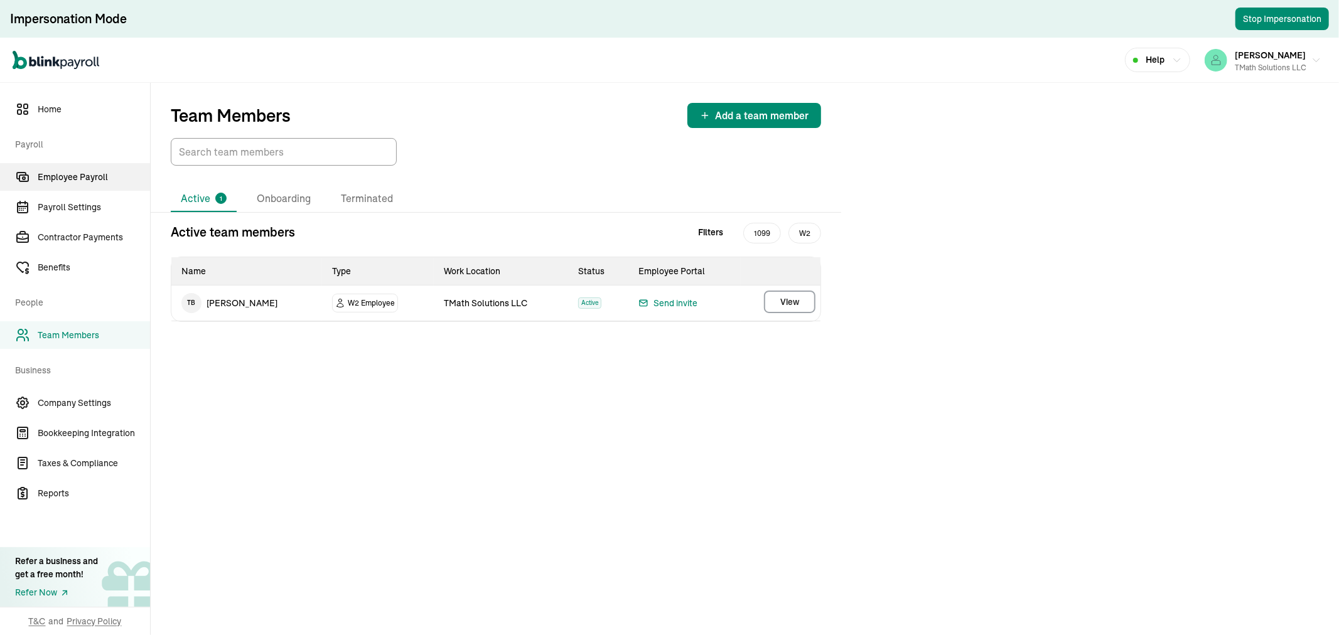
click at [70, 174] on span "Employee Payroll" at bounding box center [94, 177] width 112 height 13
